Goal: Communication & Community: Answer question/provide support

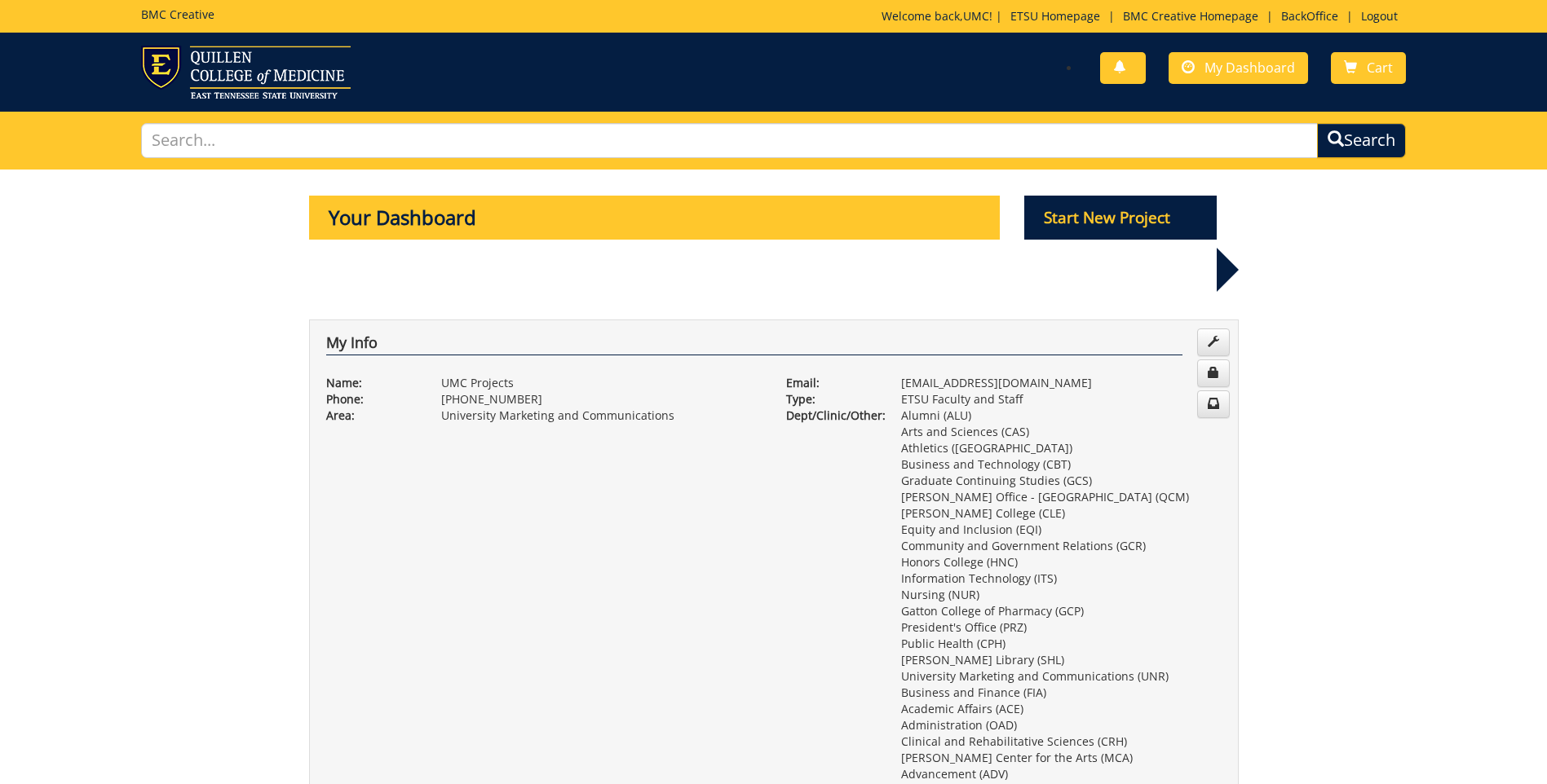
scroll to position [65, 0]
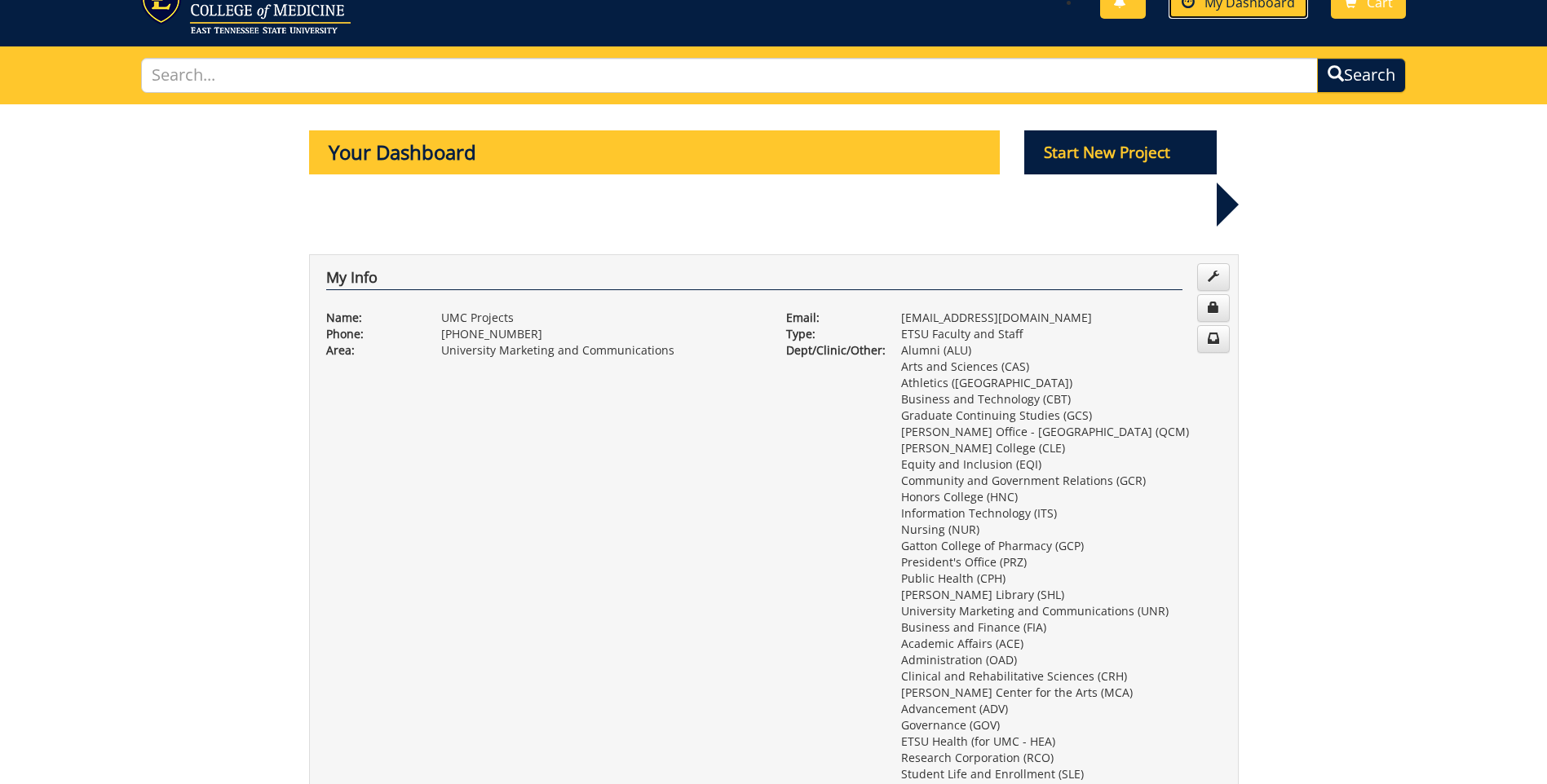
click at [1213, 8] on span "My Dashboard" at bounding box center [1249, 3] width 90 height 18
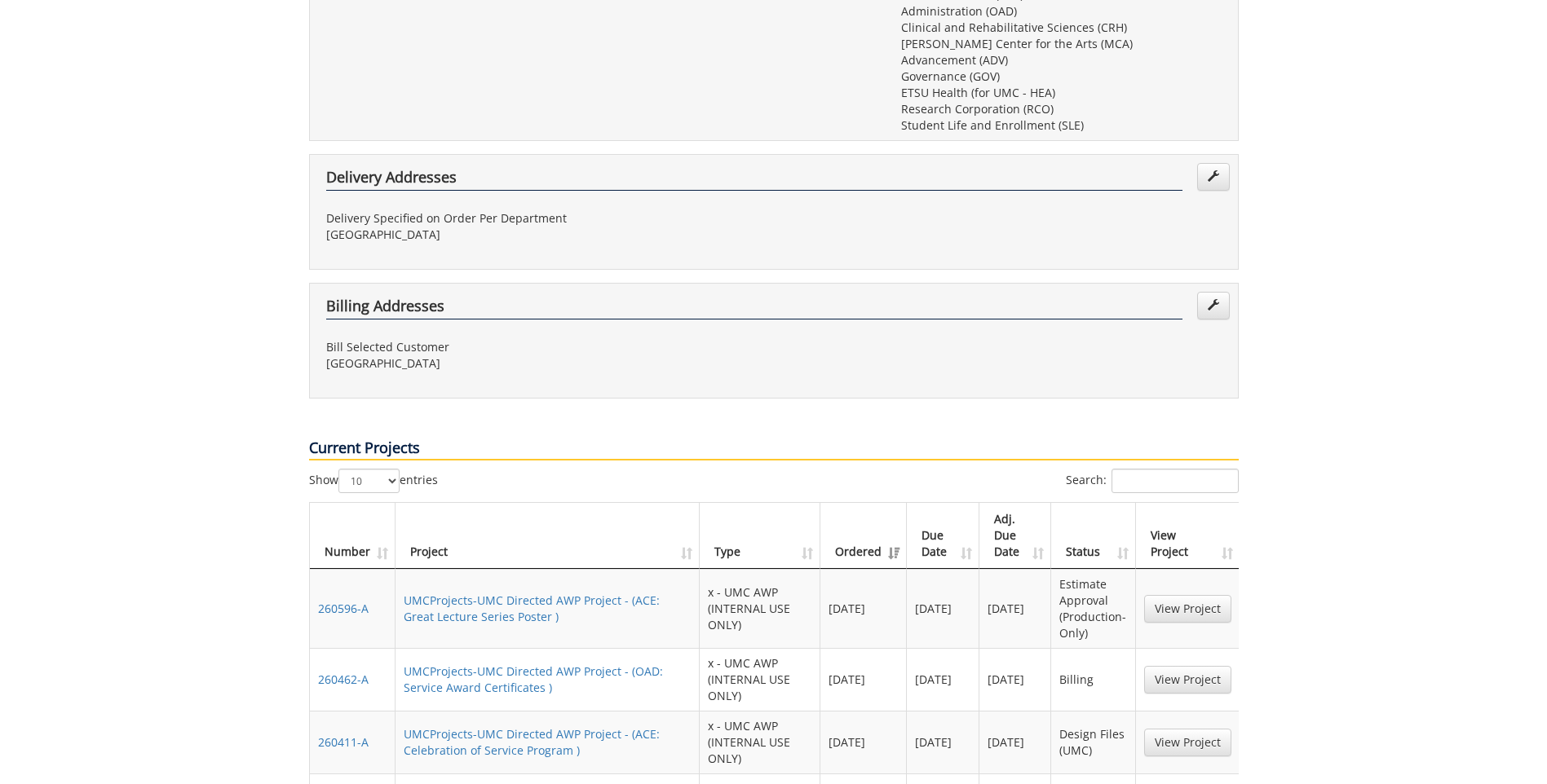
scroll to position [897, 0]
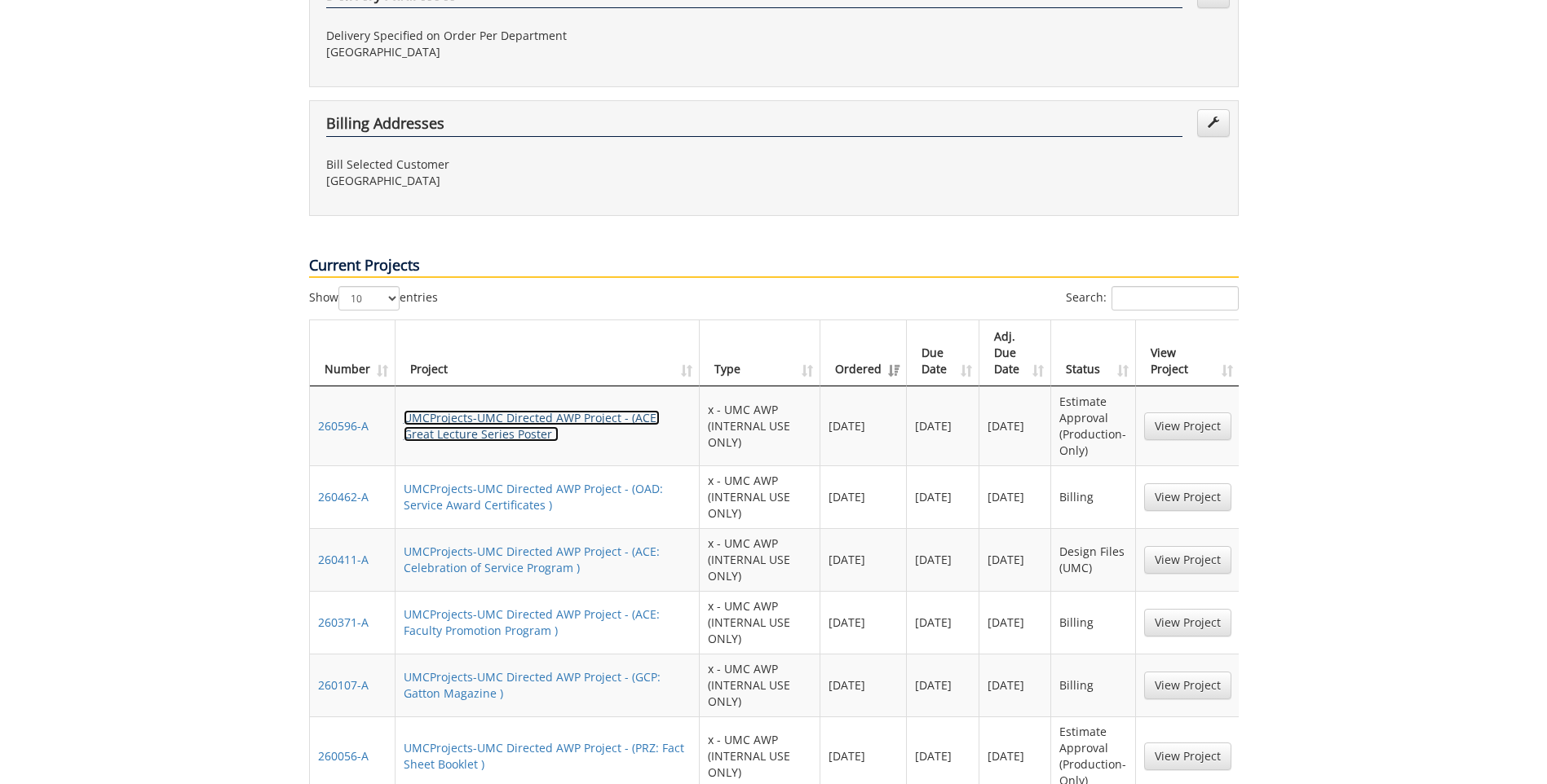
click at [560, 410] on link "UMCProjects-UMC Directed AWP Project - (ACE: Great Lecture Series Poster )" at bounding box center [532, 425] width 256 height 32
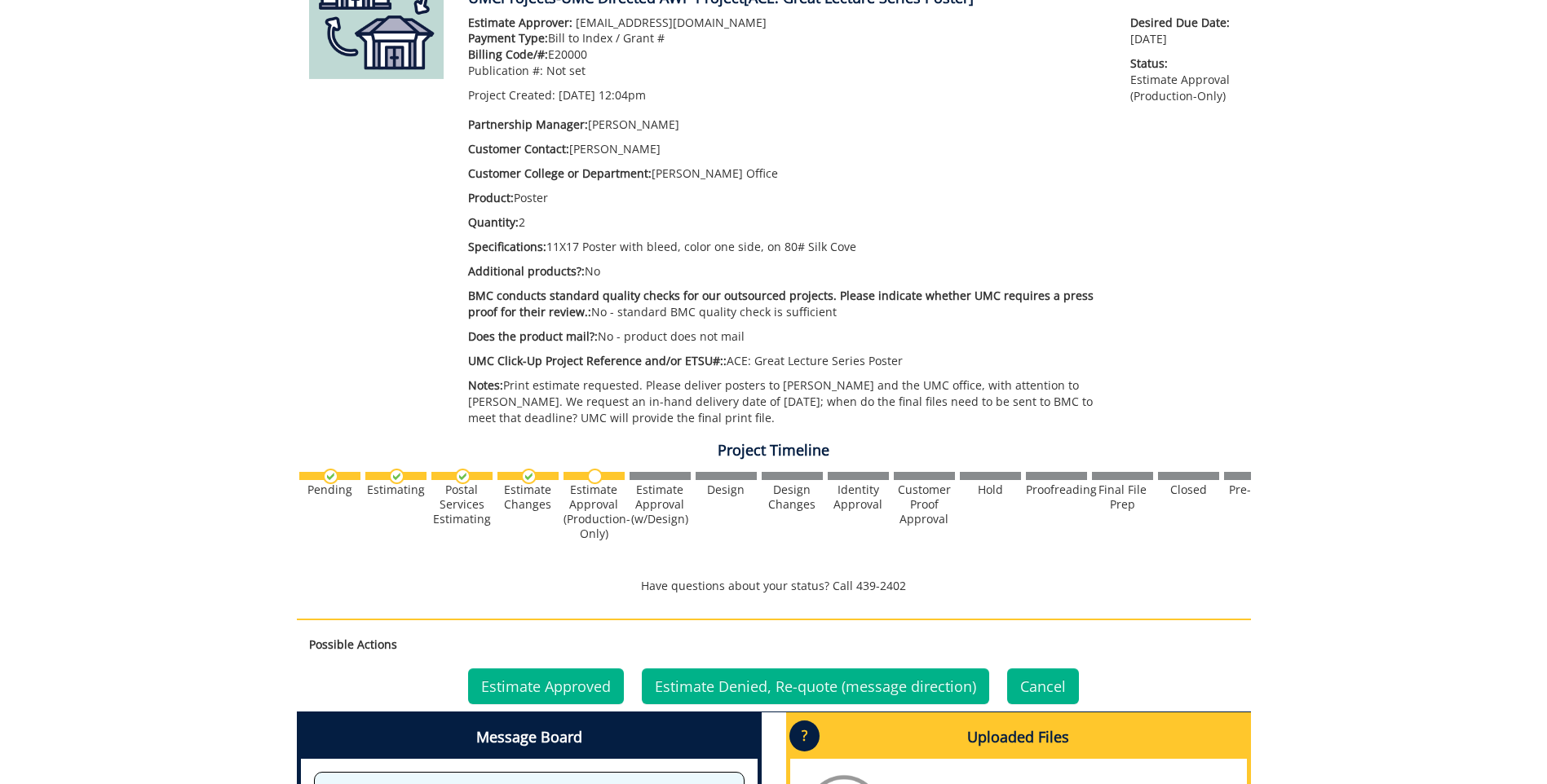
click at [1018, 424] on div "Estimate Approver: [EMAIL_ADDRESS][DOMAIN_NAME] Payment Type: Bill to Index / G…" at bounding box center [787, 224] width 663 height 420
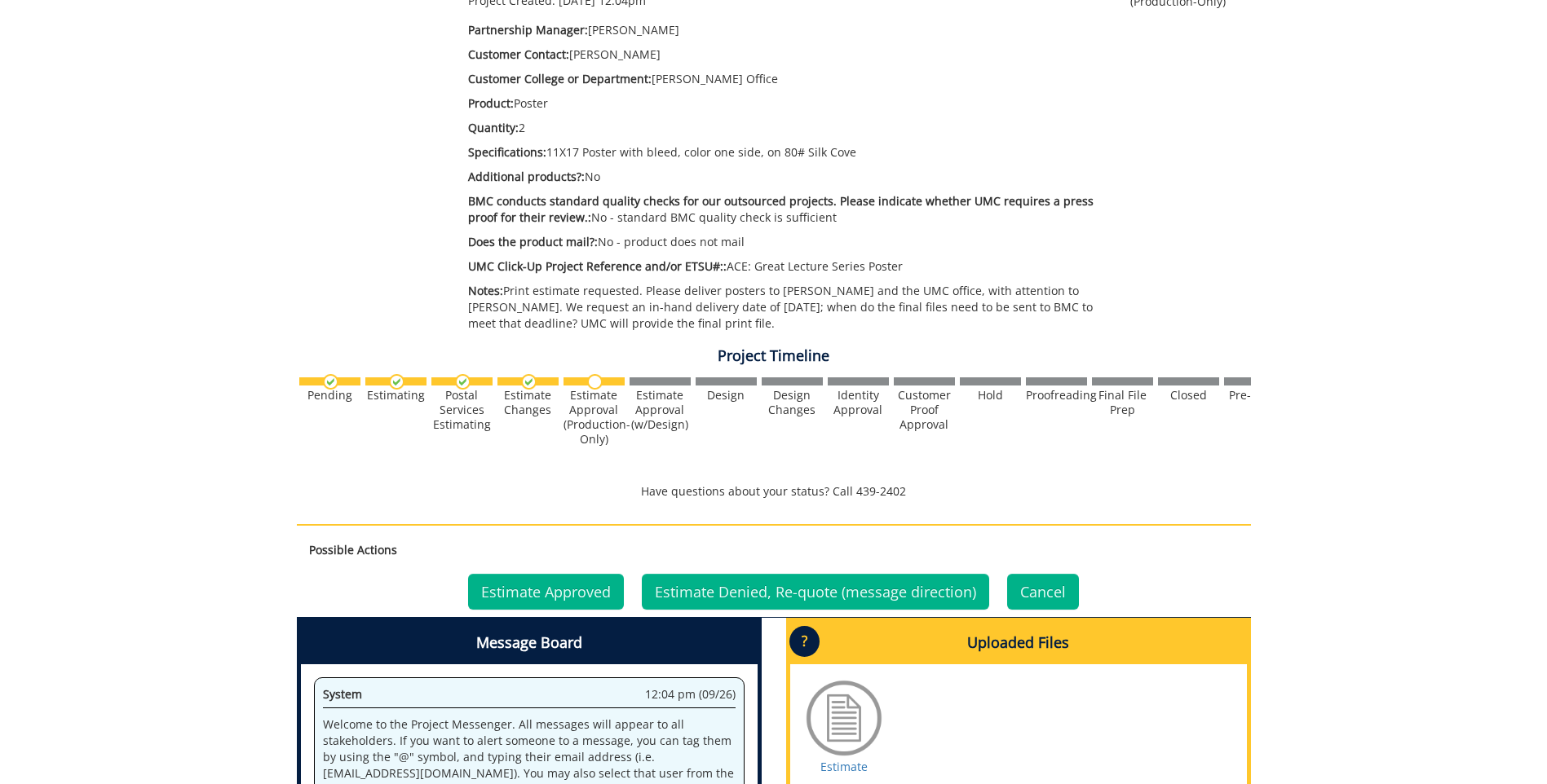
scroll to position [509, 0]
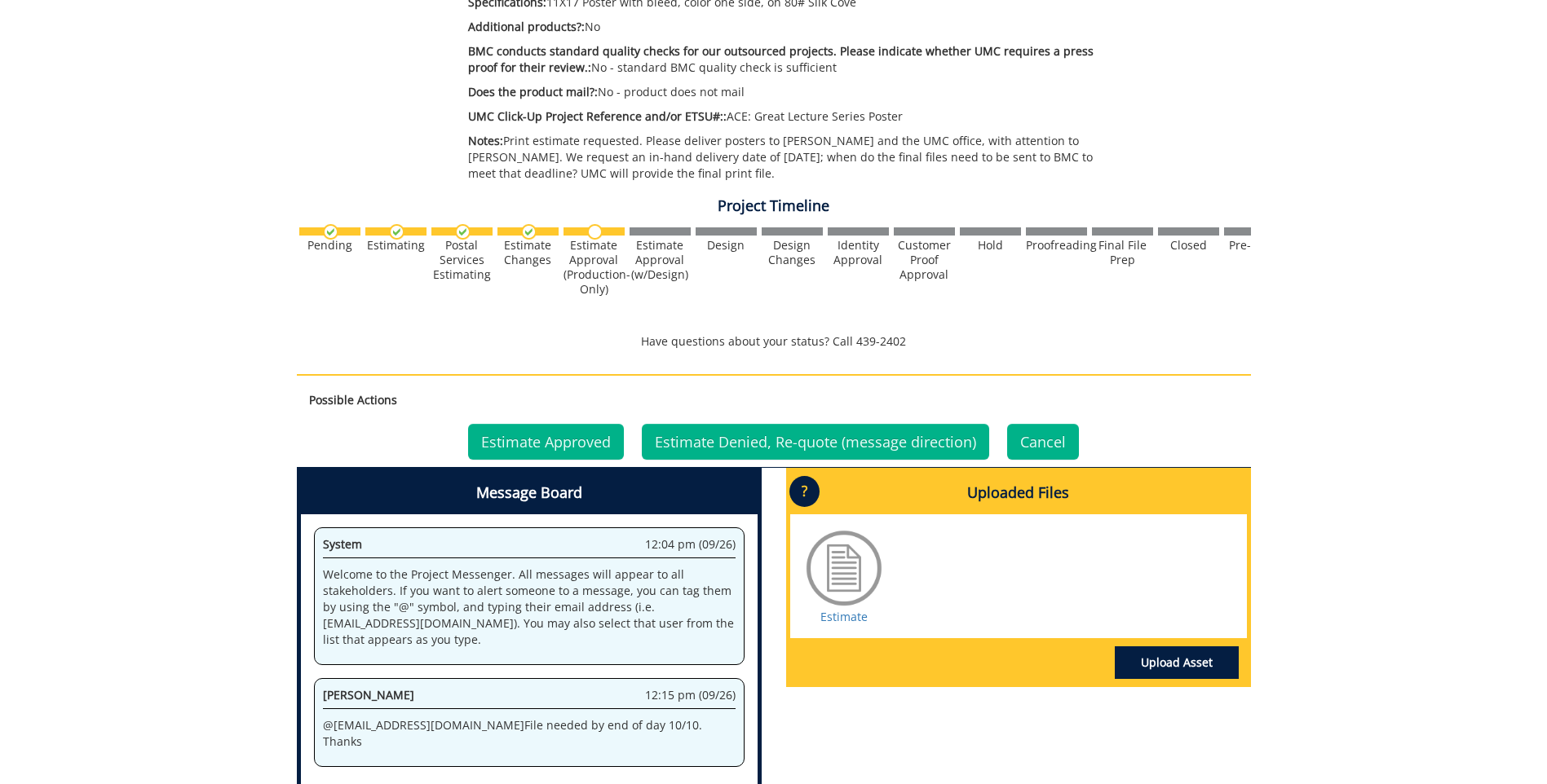
click at [1436, 263] on div "260596-A UMCProjects-UMC Directed AWP Project [ACE: Great Lecture Series Poster…" at bounding box center [774, 266] width 1547 height 1211
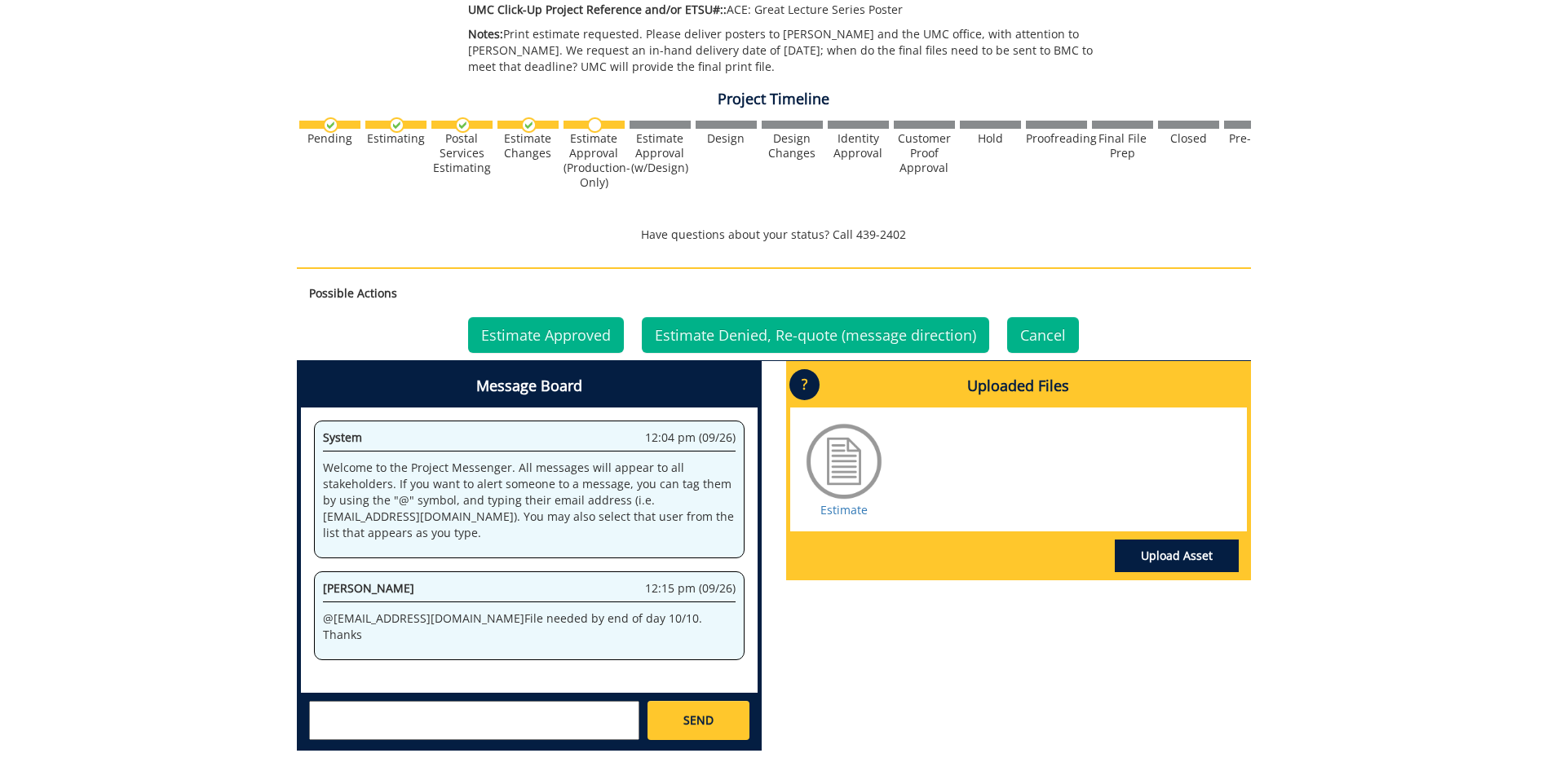
scroll to position [753, 0]
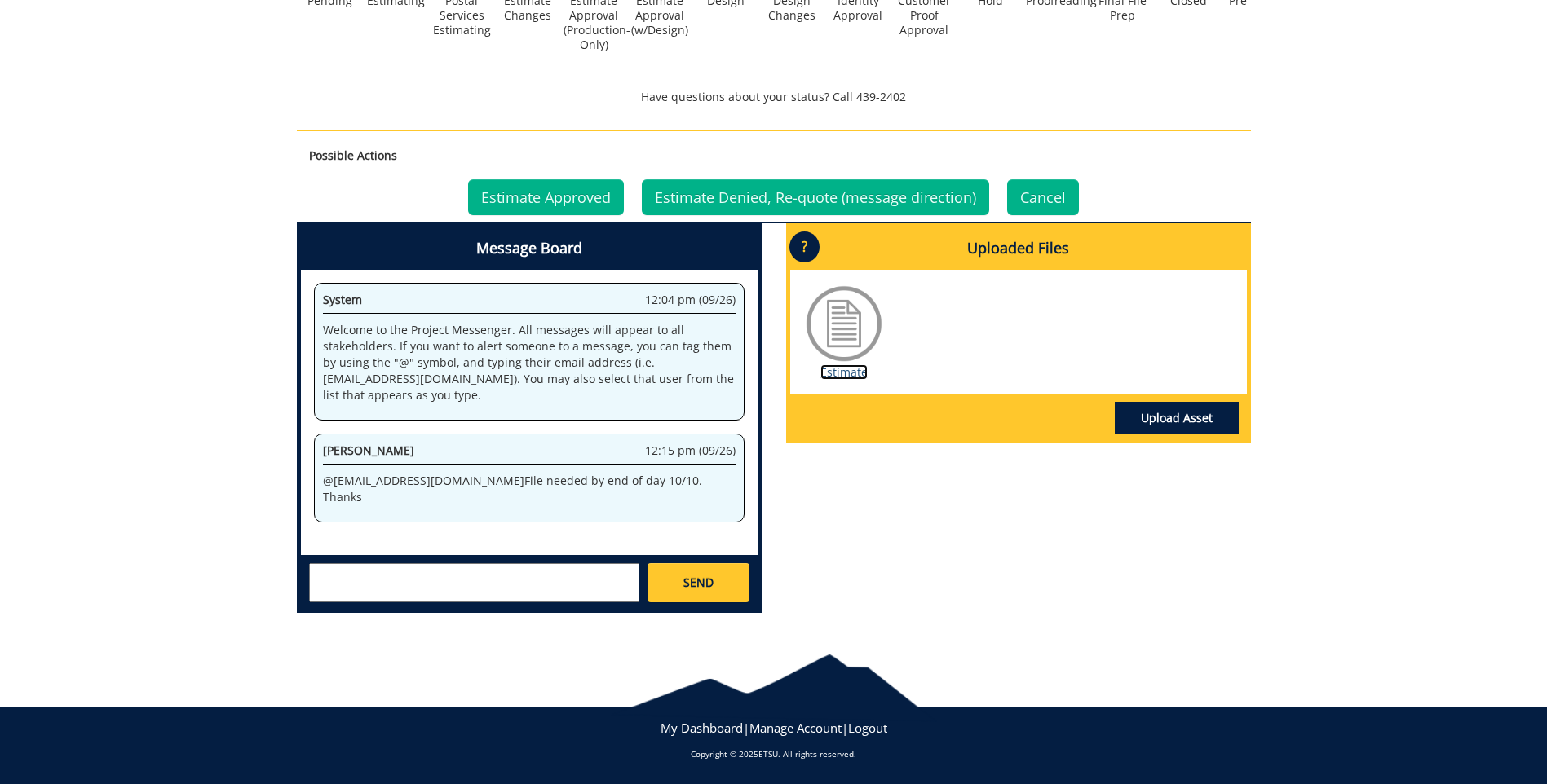
click at [839, 370] on link "Estimate" at bounding box center [844, 372] width 47 height 15
drag, startPoint x: 435, startPoint y: 482, endPoint x: 606, endPoint y: 485, distance: 171.0
click at [606, 485] on p "@ [EMAIL_ADDRESS][DOMAIN_NAME] File needed by end of day 10/10. Thanks" at bounding box center [529, 489] width 412 height 32
copy p "File needed by end of day 10/10."
click at [456, 586] on textarea at bounding box center [474, 582] width 330 height 39
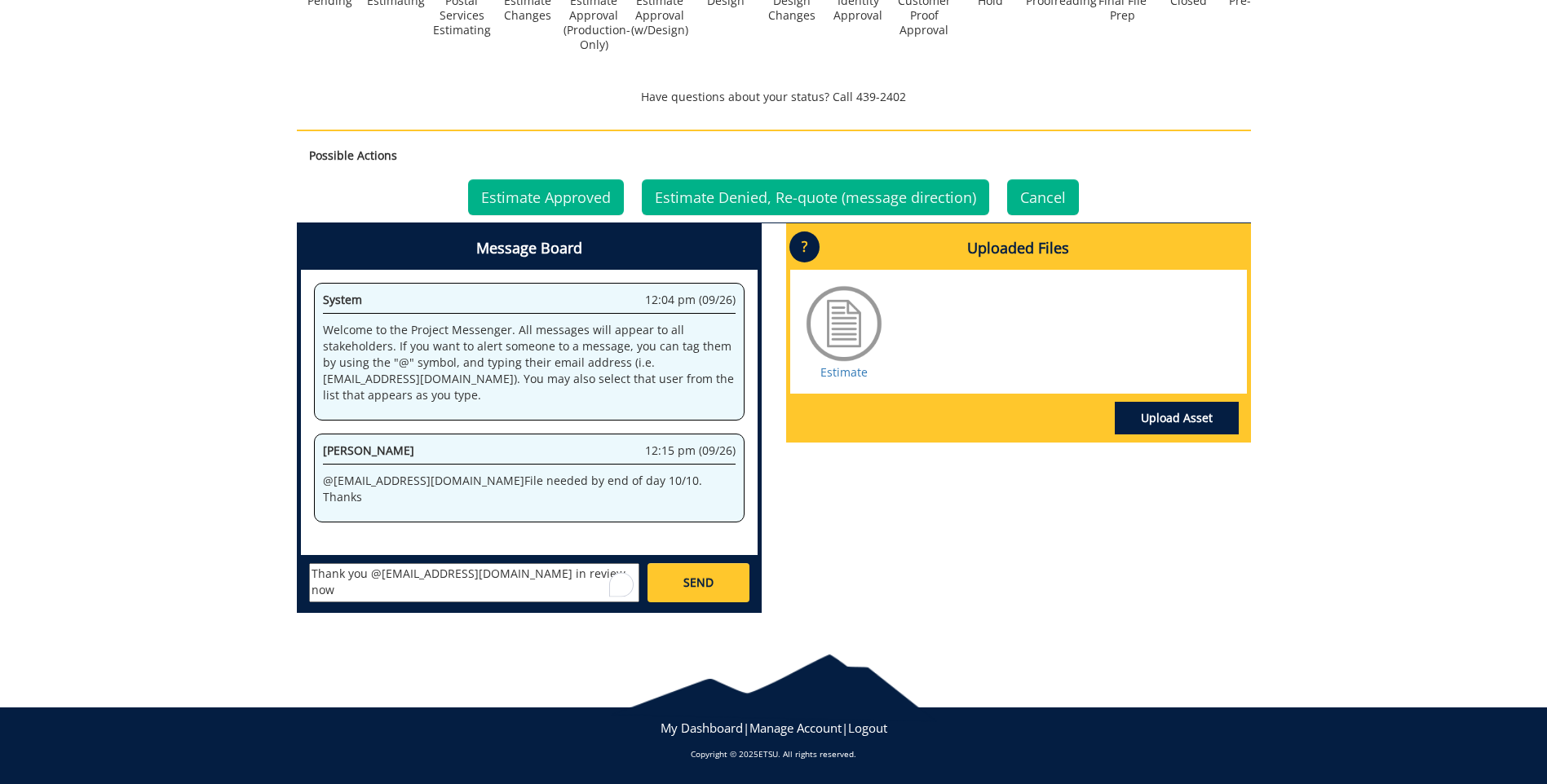
type textarea "Thank you @[EMAIL_ADDRESS][DOMAIN_NAME] in review now"
click at [718, 581] on link "SEND" at bounding box center [698, 582] width 101 height 39
